Goal: Find specific page/section: Find specific page/section

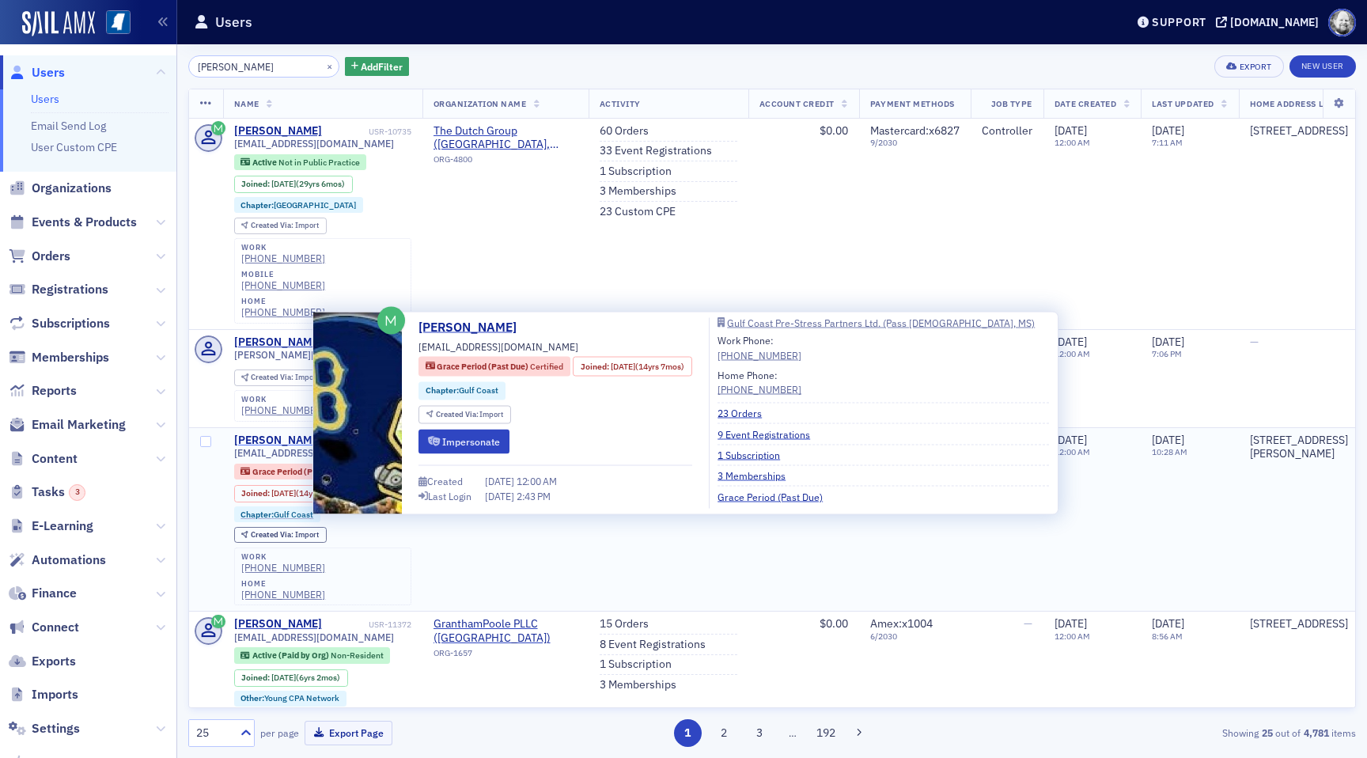
type input "[PERSON_NAME]"
click at [279, 433] on div "[PERSON_NAME]" at bounding box center [278, 440] width 88 height 14
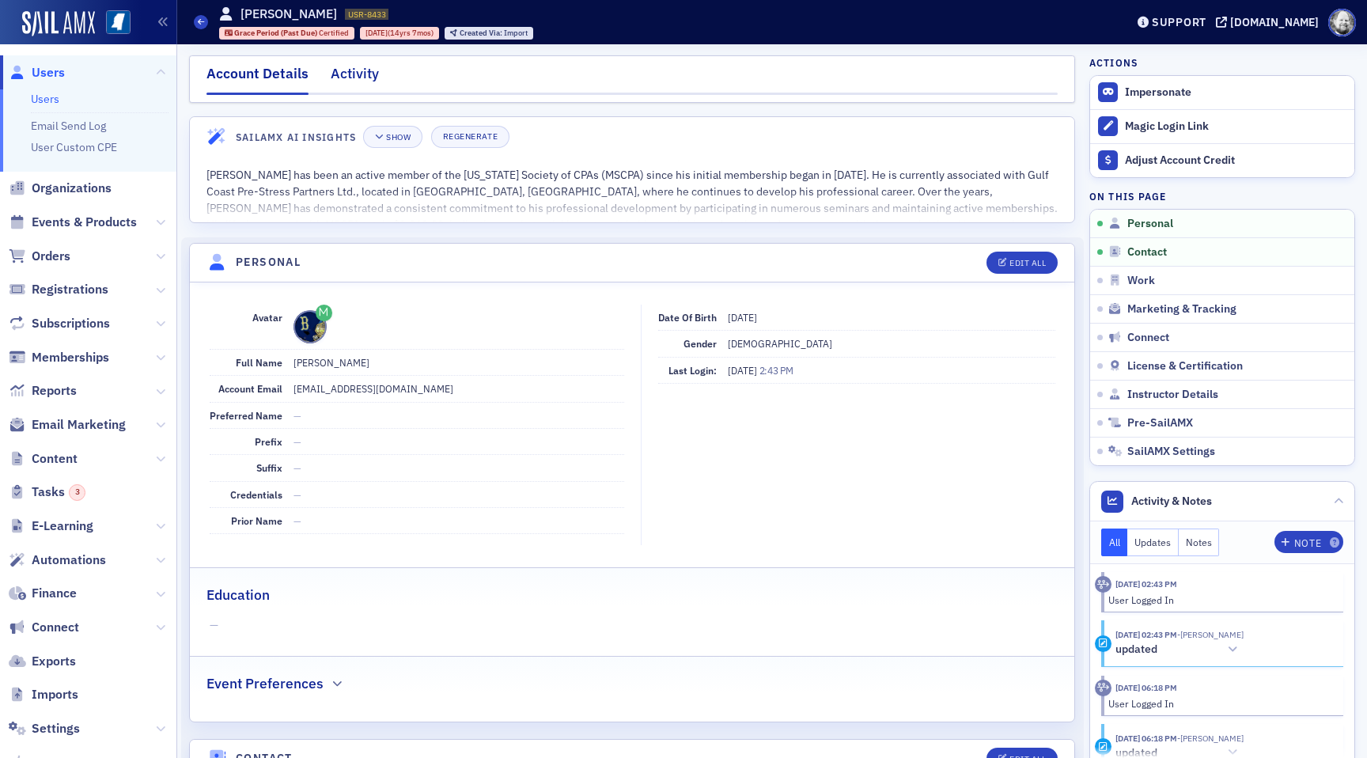
click at [350, 72] on div "Activity" at bounding box center [355, 77] width 48 height 29
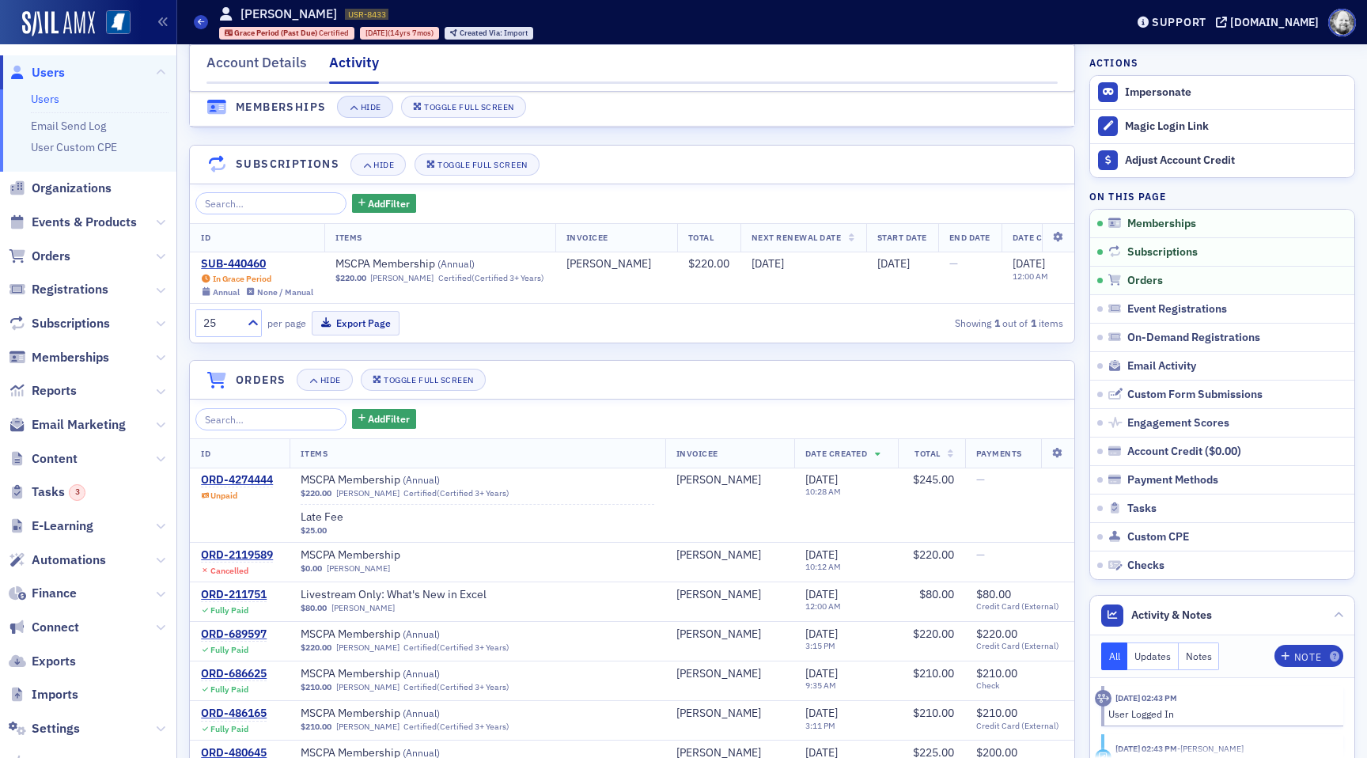
scroll to position [185, 0]
